Goal: Information Seeking & Learning: Learn about a topic

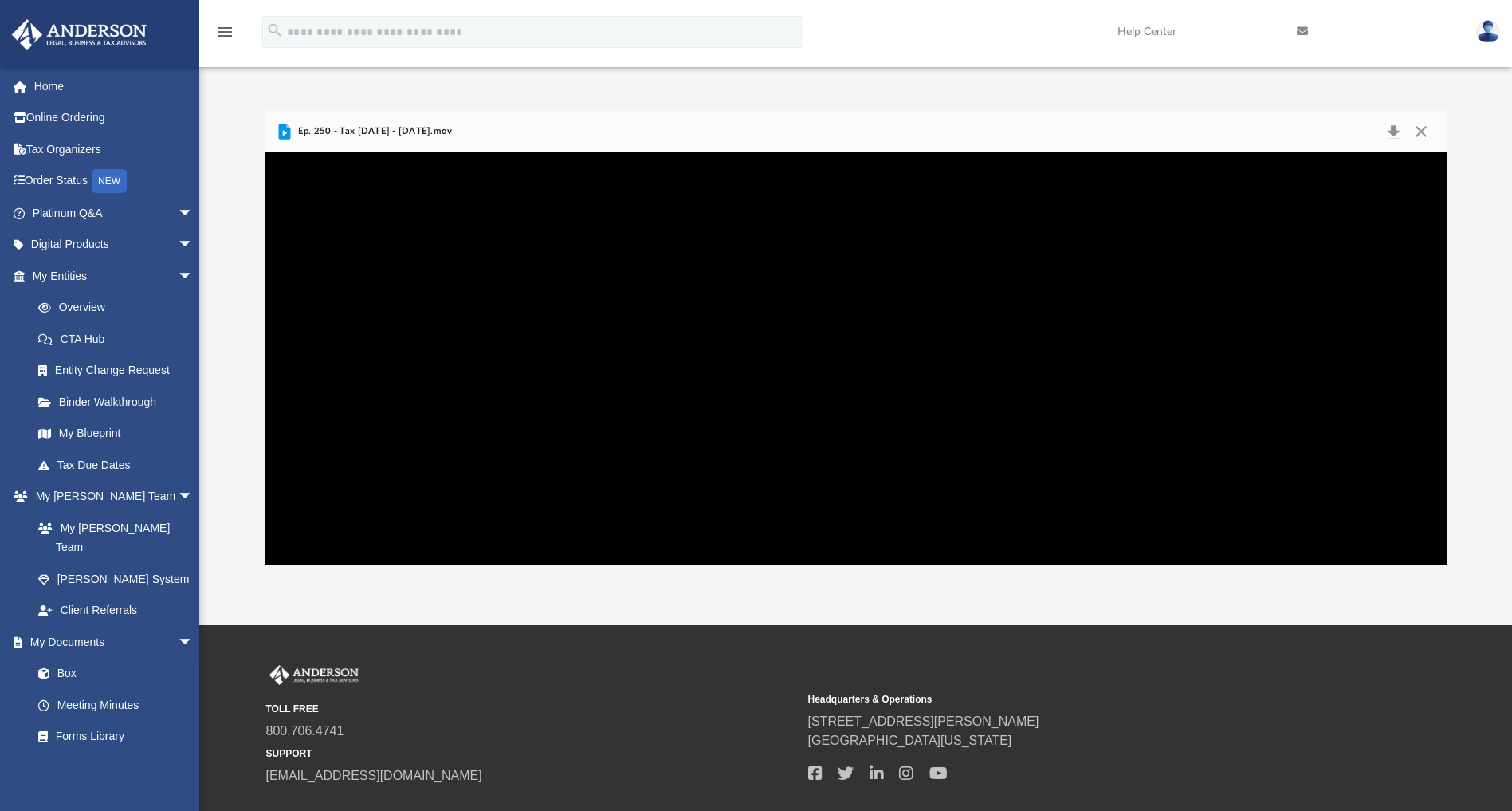
scroll to position [345, 1164]
click at [95, 595] on link "Client Referrals" at bounding box center [120, 610] width 195 height 32
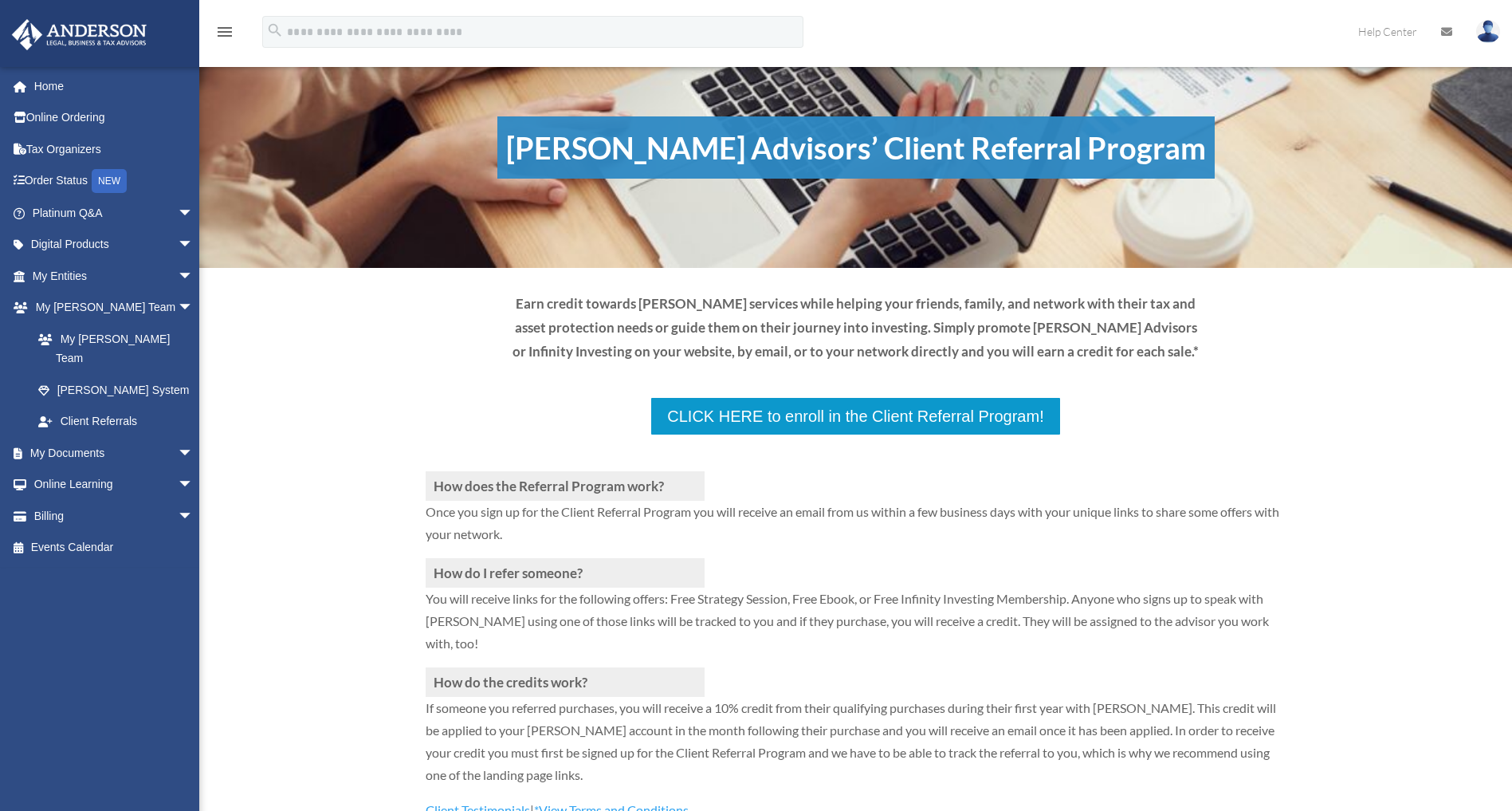
click at [406, 393] on div "How does the Referral Program work? Once you sign up for the Client Referral Pr…" at bounding box center [856, 613] width 1313 height 573
click at [26, 469] on link "Online Learning arrow_drop_down" at bounding box center [114, 485] width 206 height 32
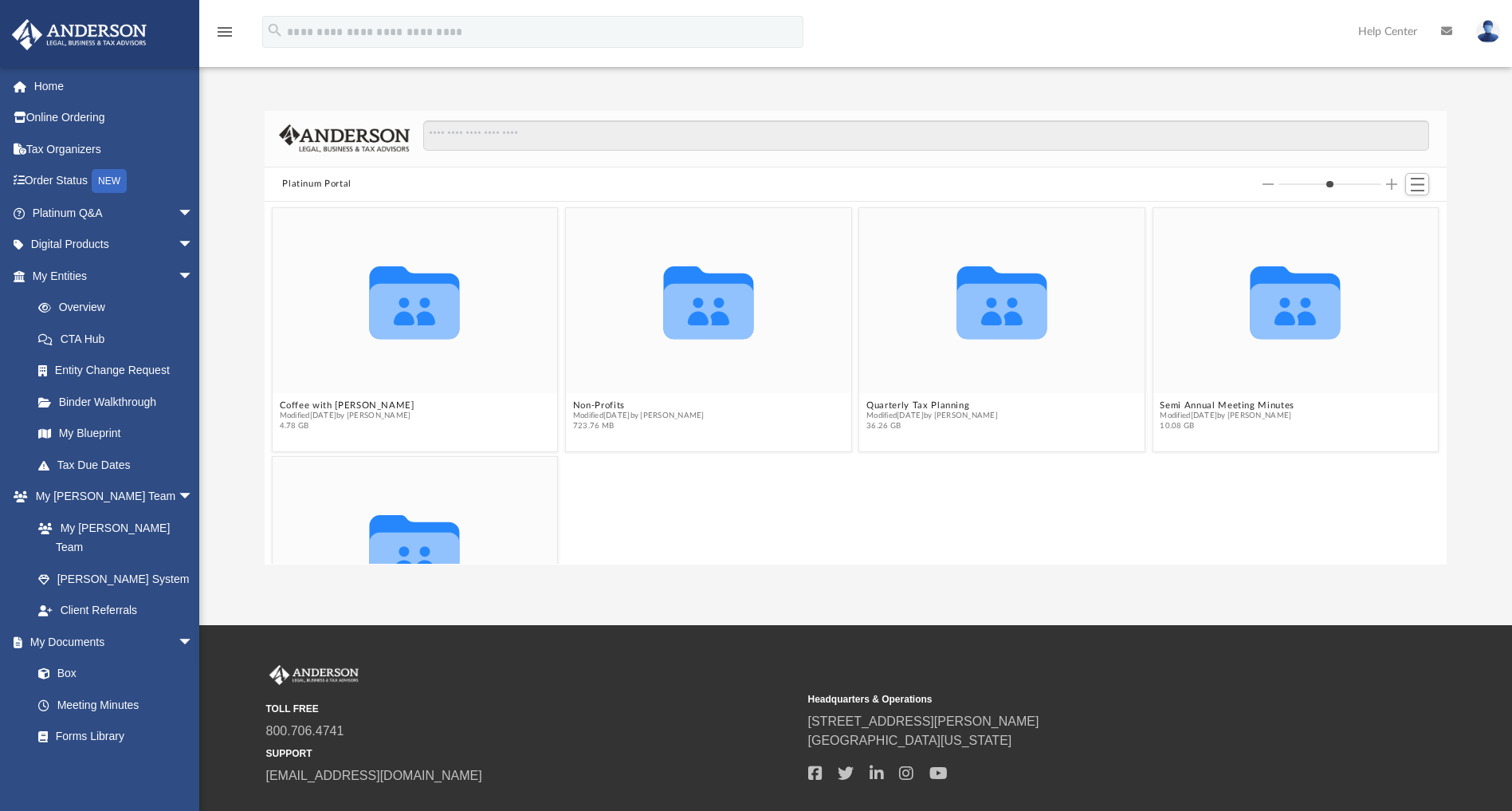
scroll to position [345, 1164]
click at [84, 249] on link "Digital Products arrow_drop_down" at bounding box center [114, 245] width 206 height 32
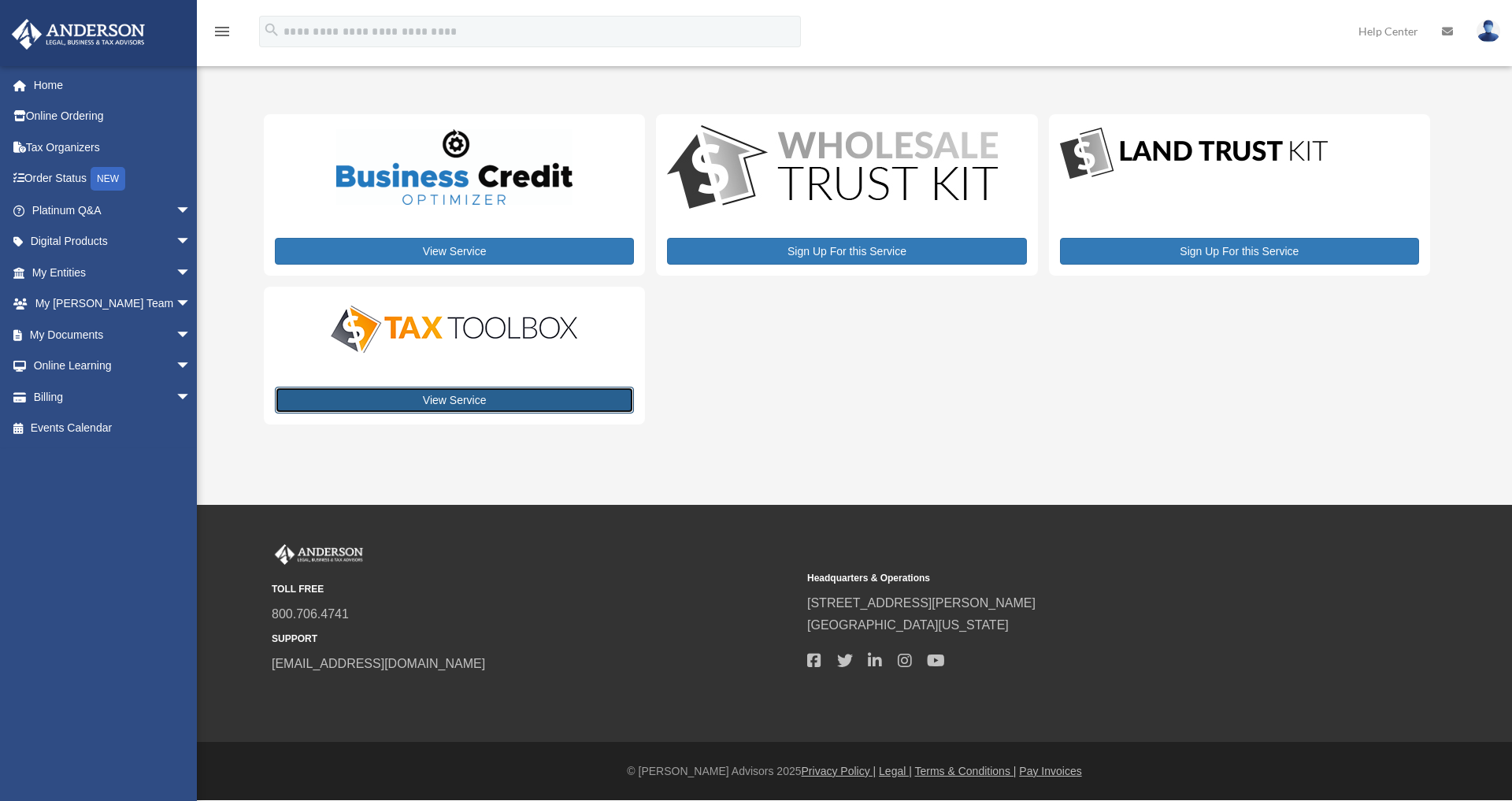
click at [449, 404] on link "View Service" at bounding box center [455, 400] width 359 height 27
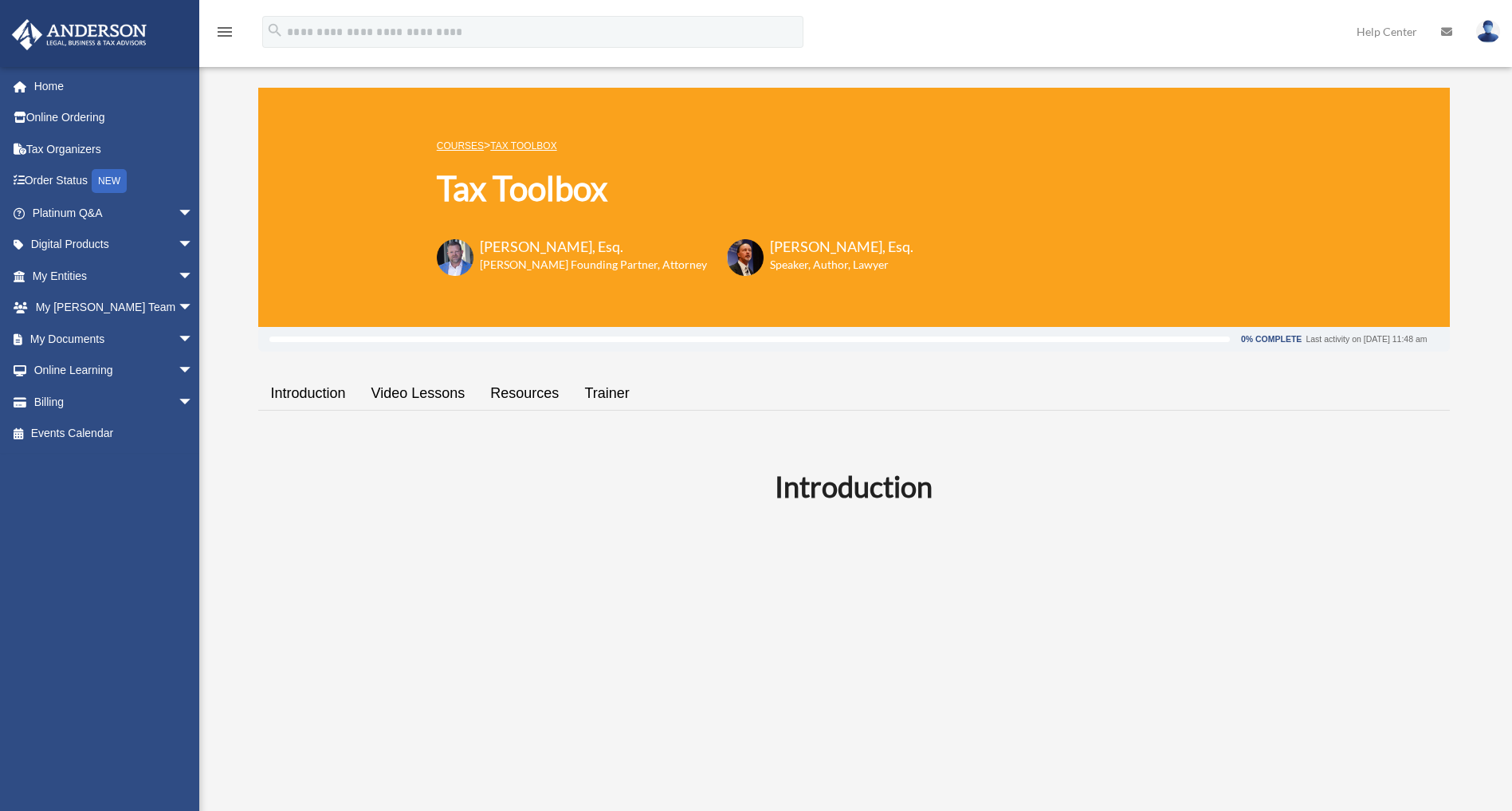
click at [613, 382] on link "Trainer" at bounding box center [606, 394] width 70 height 45
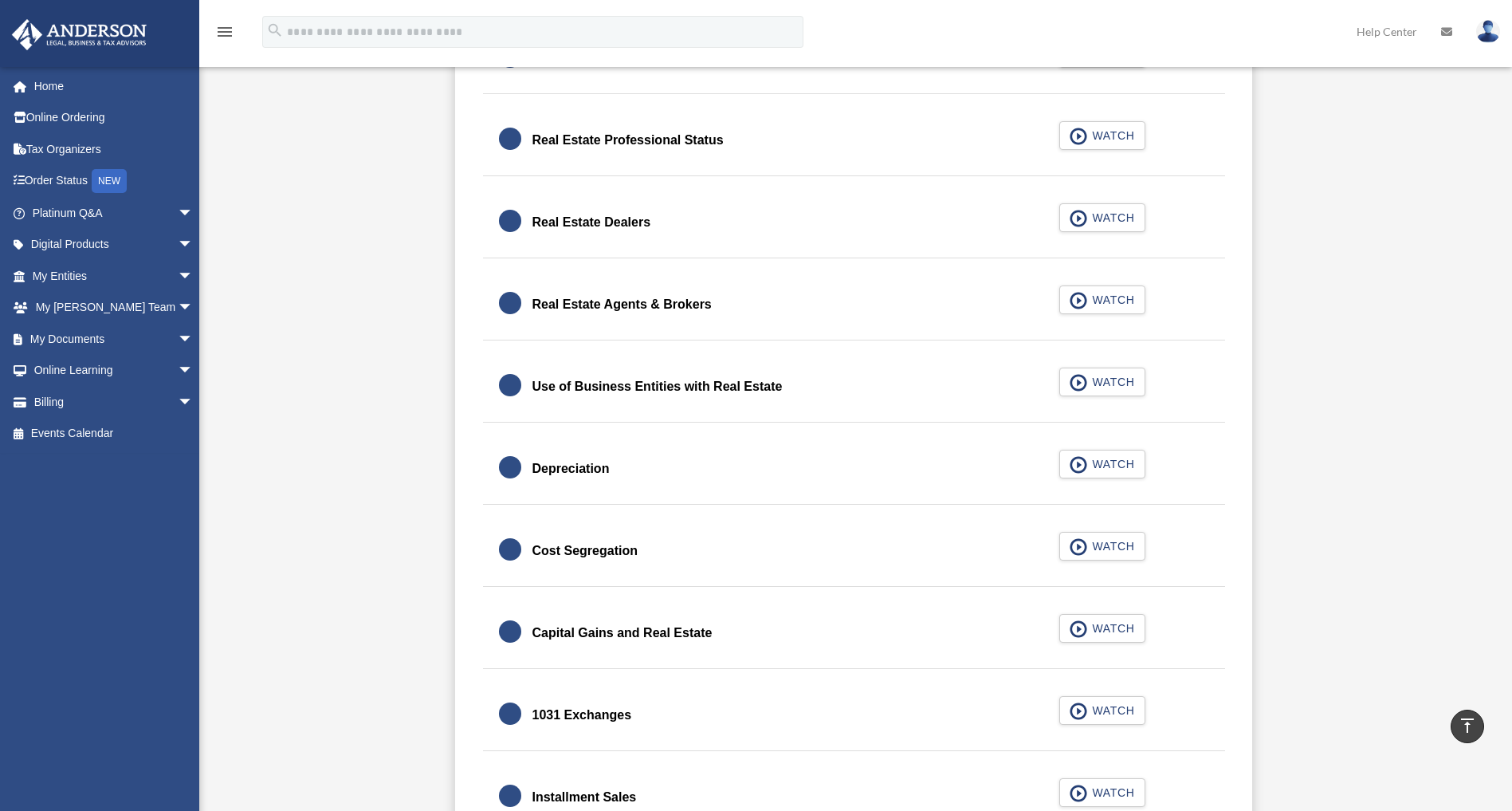
scroll to position [1382, 0]
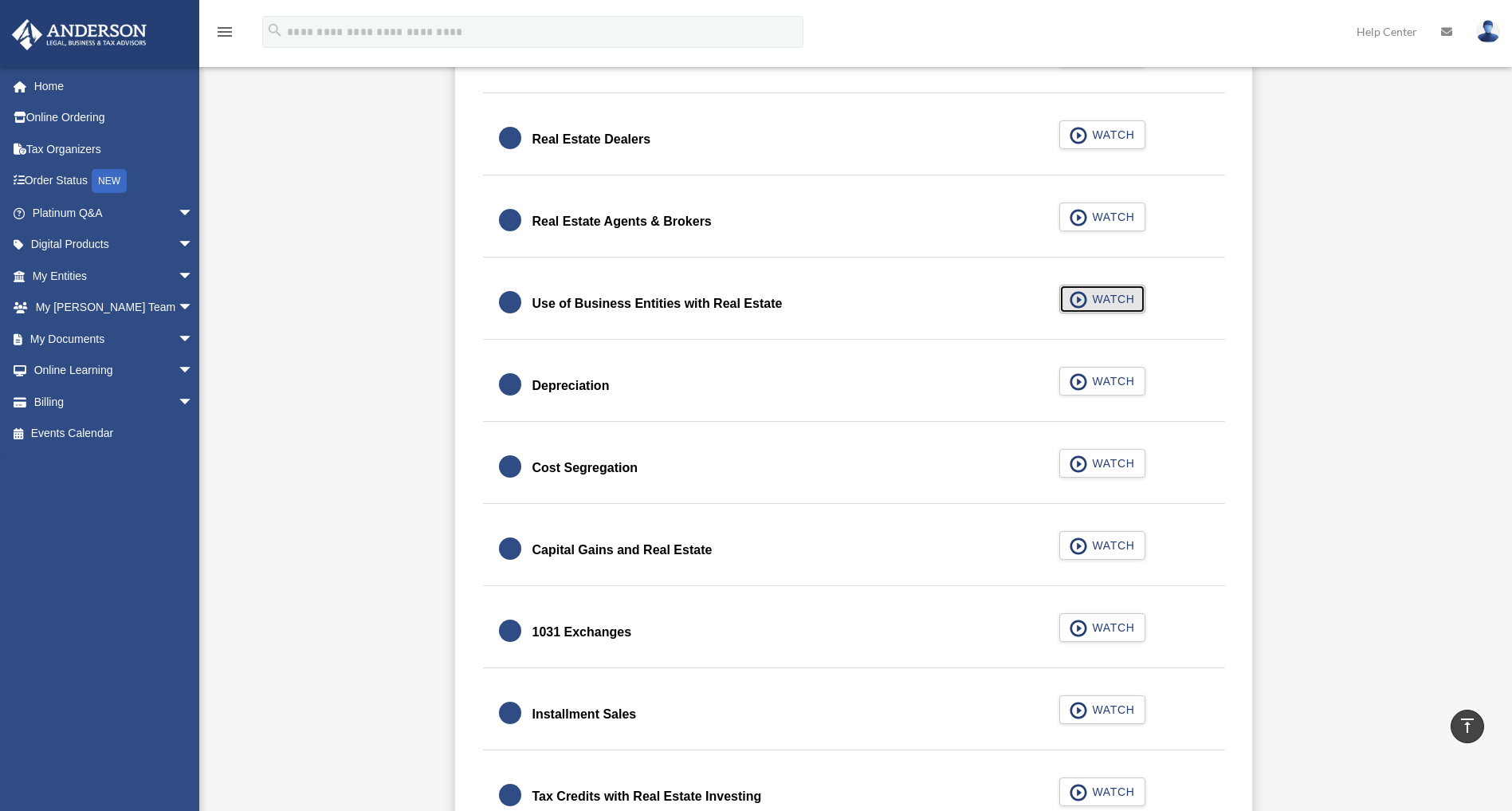
click at [1125, 287] on button "WATCH" at bounding box center [1102, 299] width 86 height 29
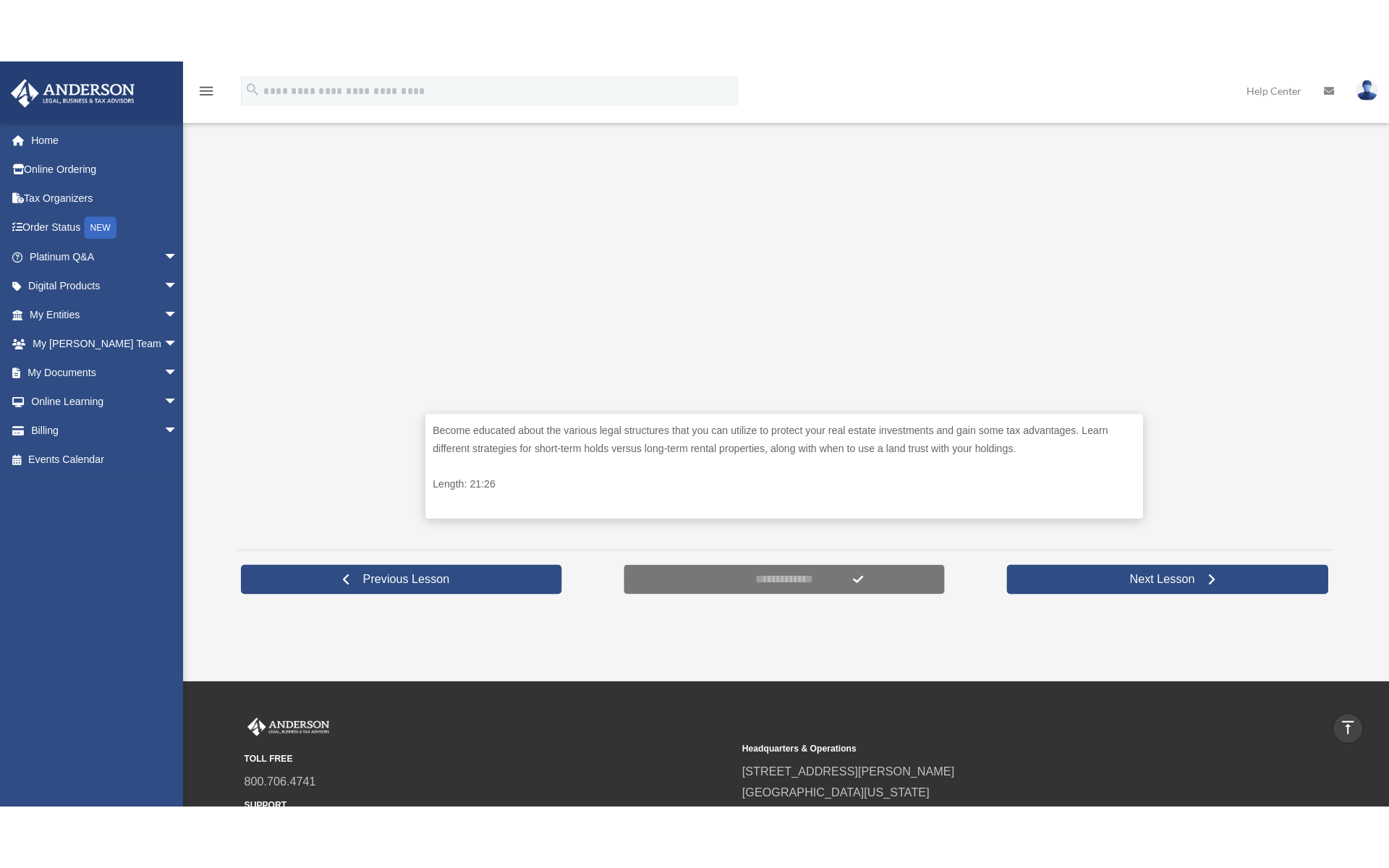
scroll to position [442, 0]
